Goal: Task Accomplishment & Management: Manage account settings

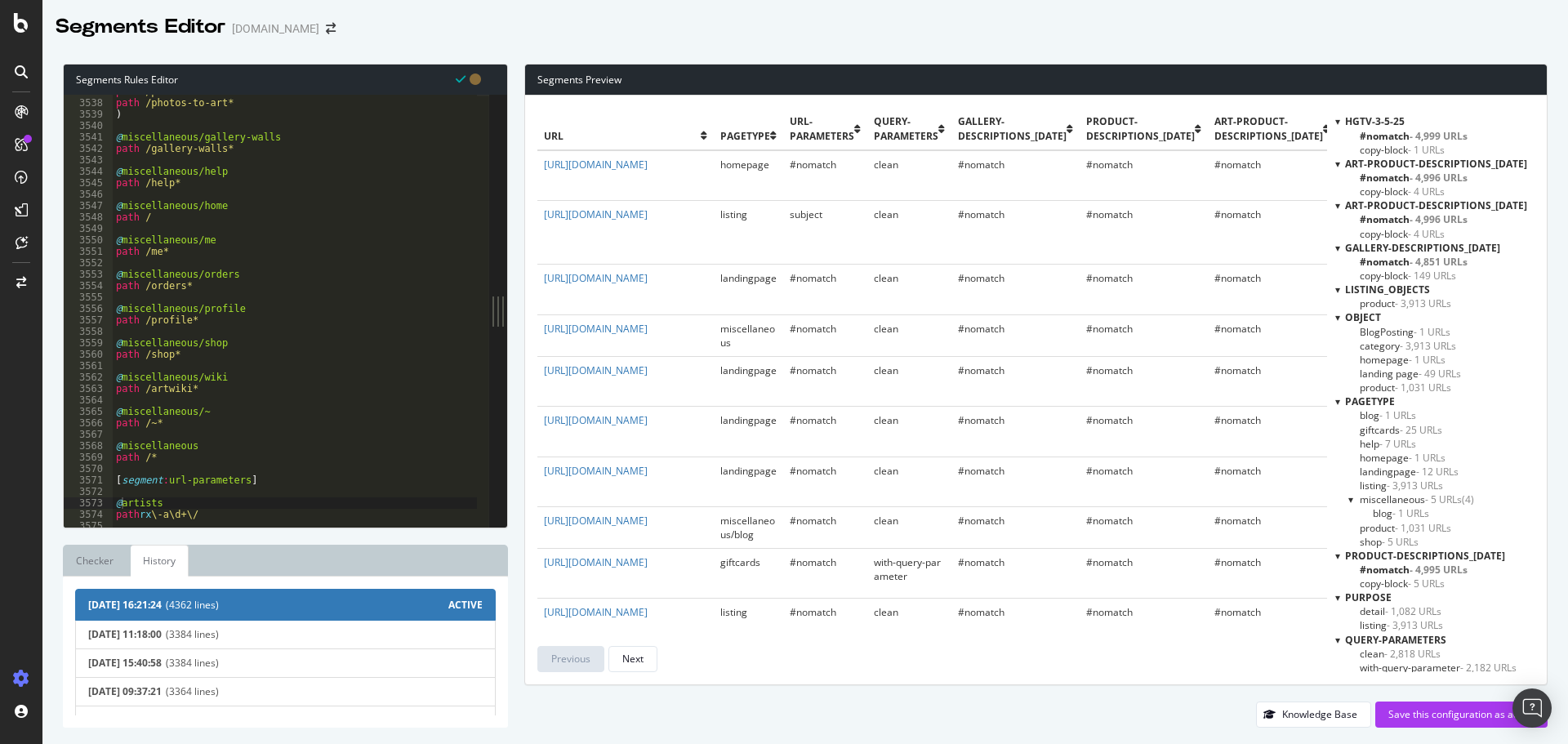
scroll to position [82, 0]
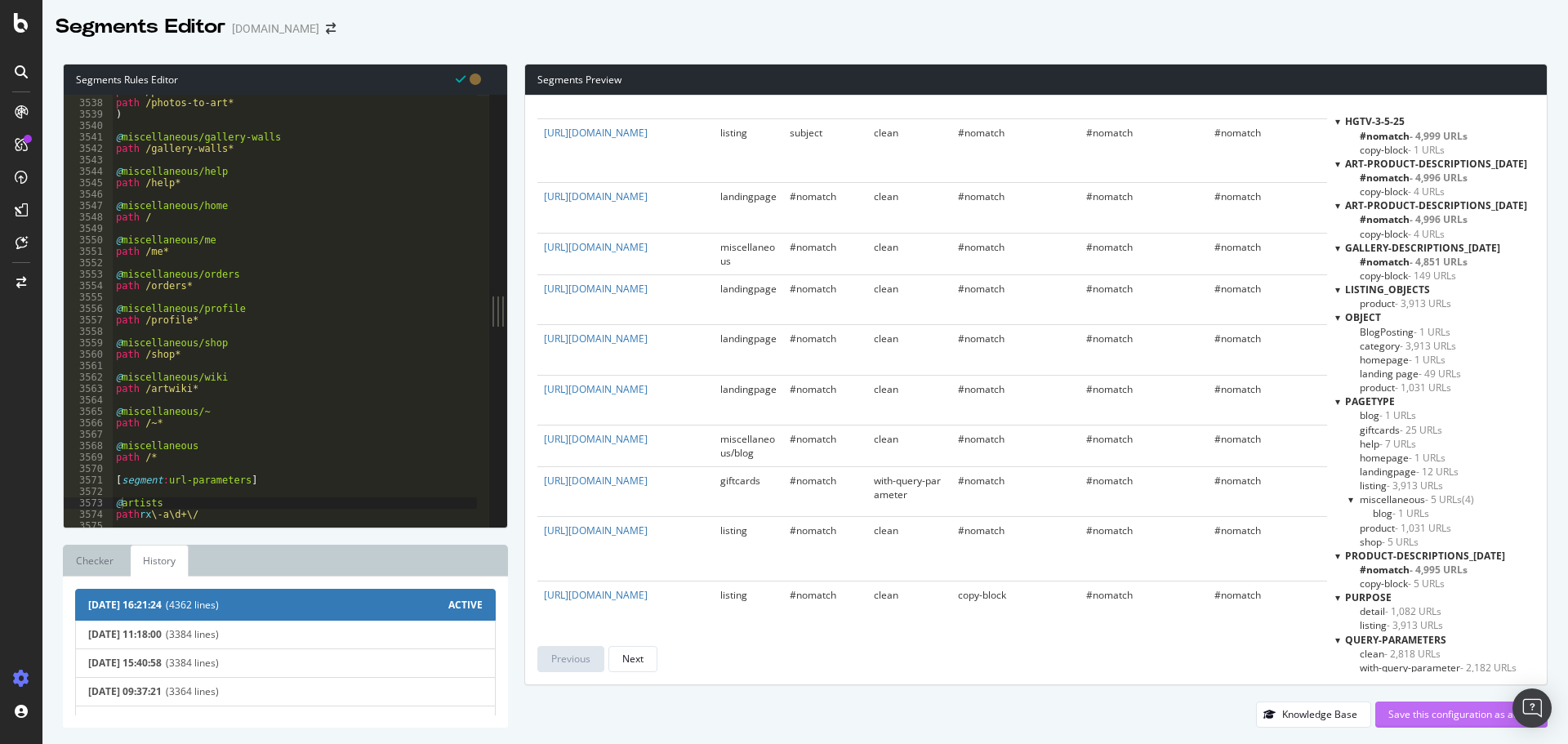
click at [1442, 707] on div "Save this configuration as active" at bounding box center [1462, 714] width 146 height 14
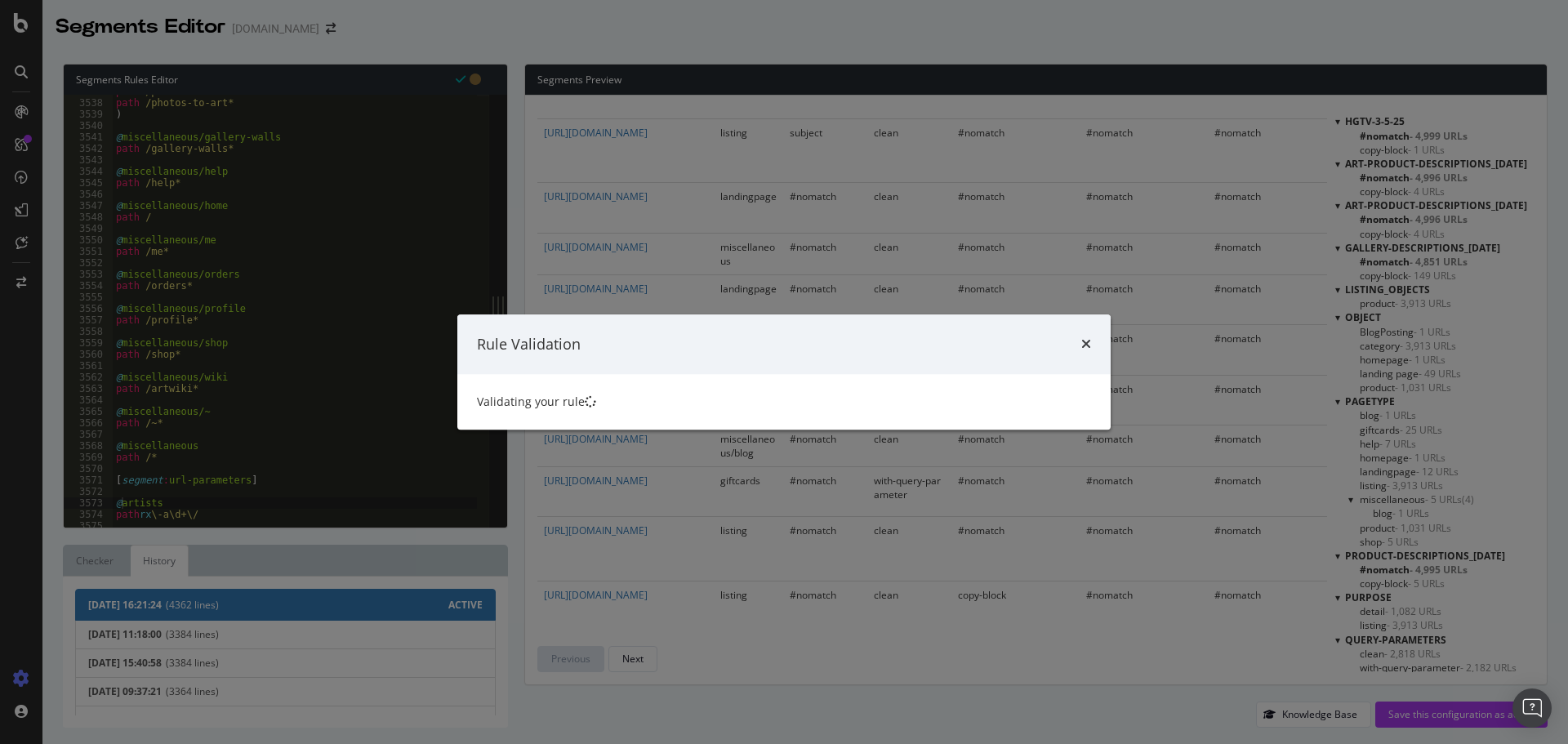
scroll to position [0, 0]
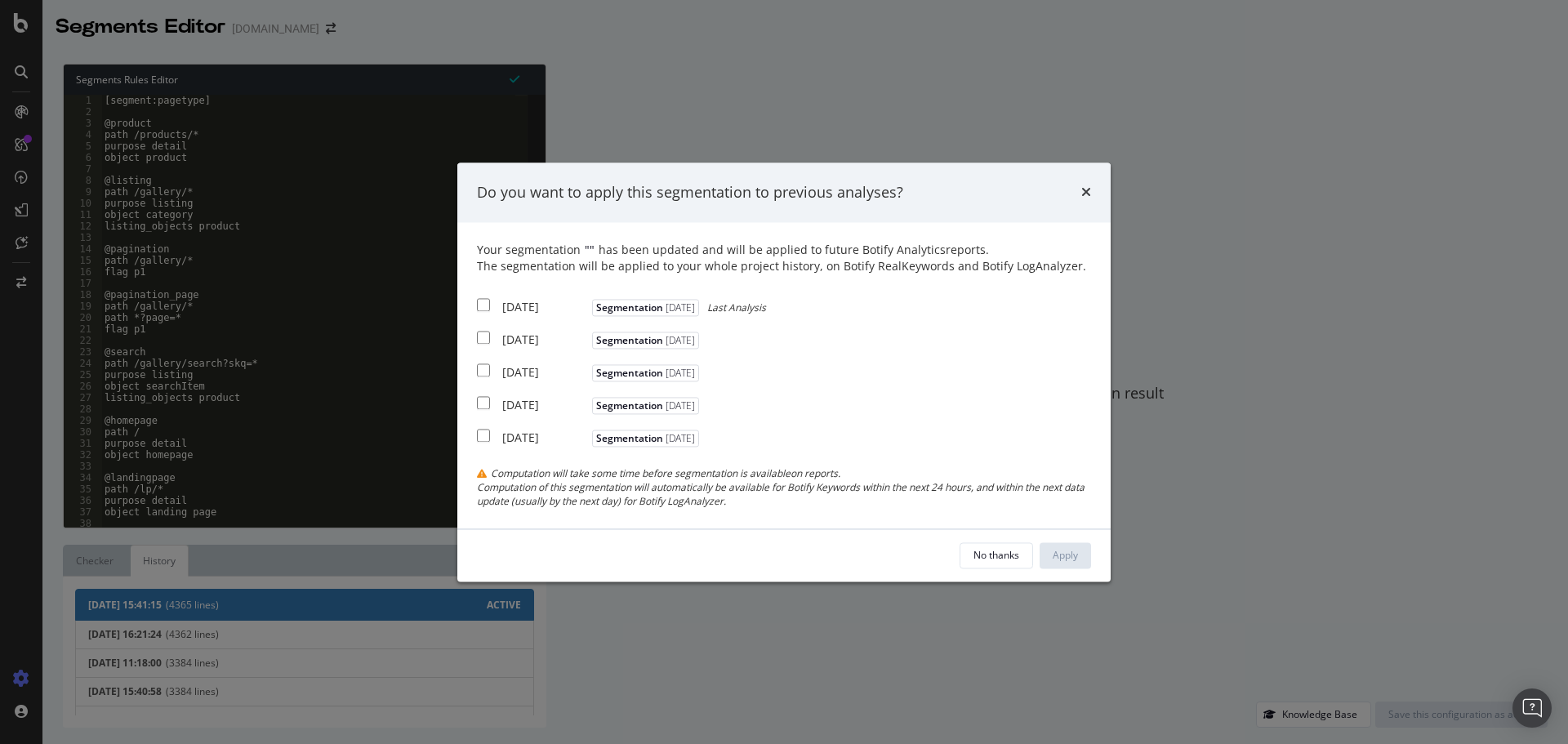
click at [1087, 189] on icon "times" at bounding box center [1086, 192] width 10 height 13
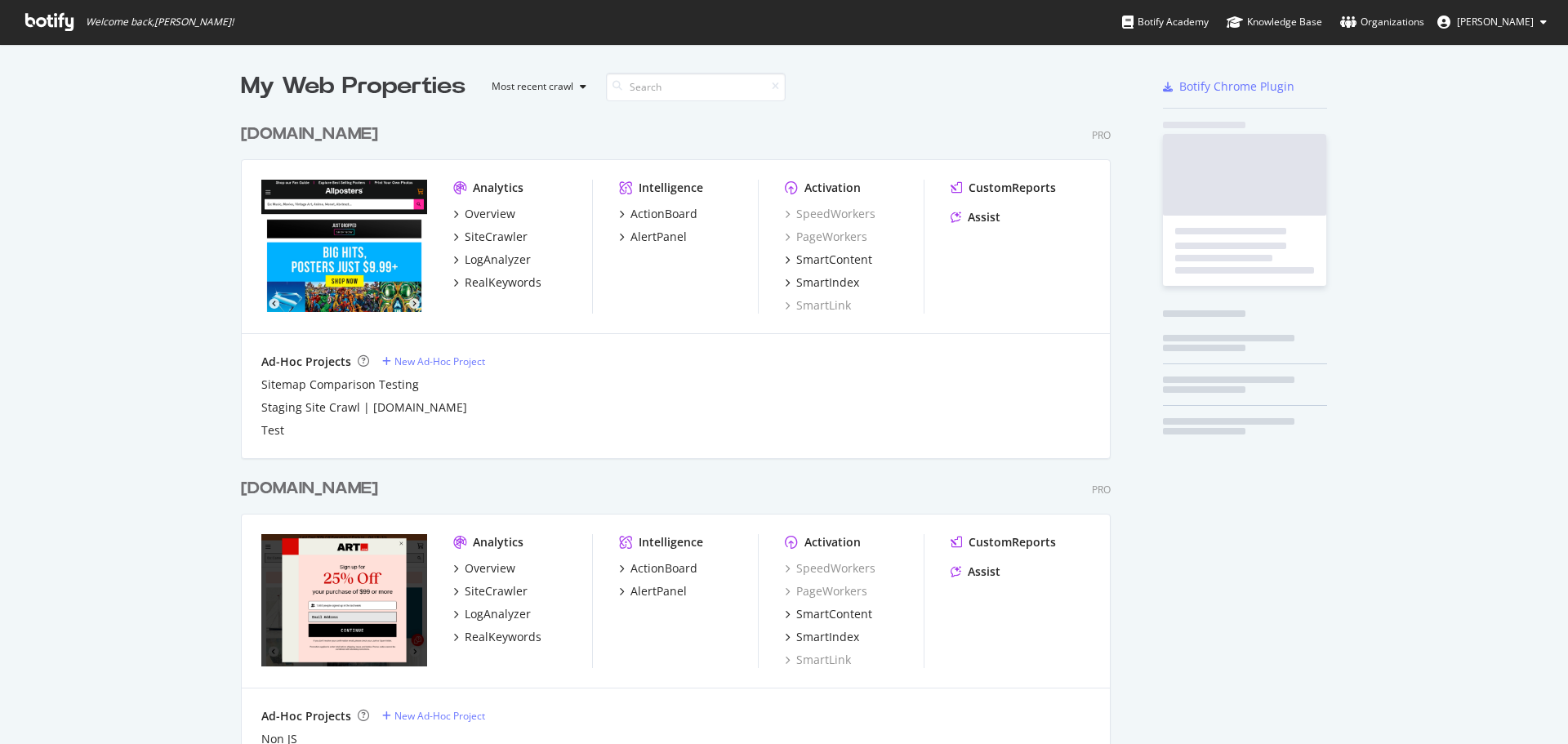
scroll to position [726, 871]
